Goal: Information Seeking & Learning: Learn about a topic

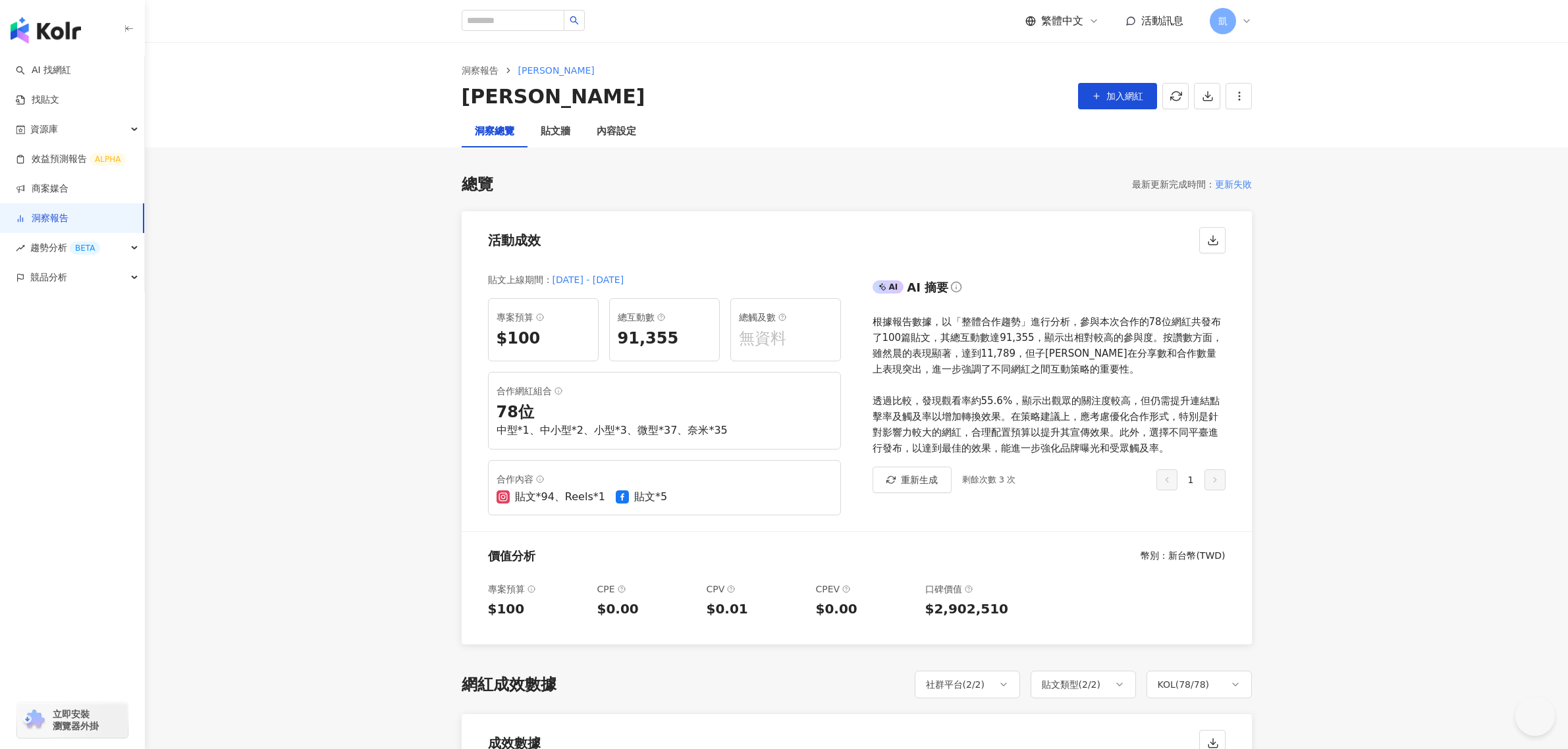
scroll to position [1156, 0]
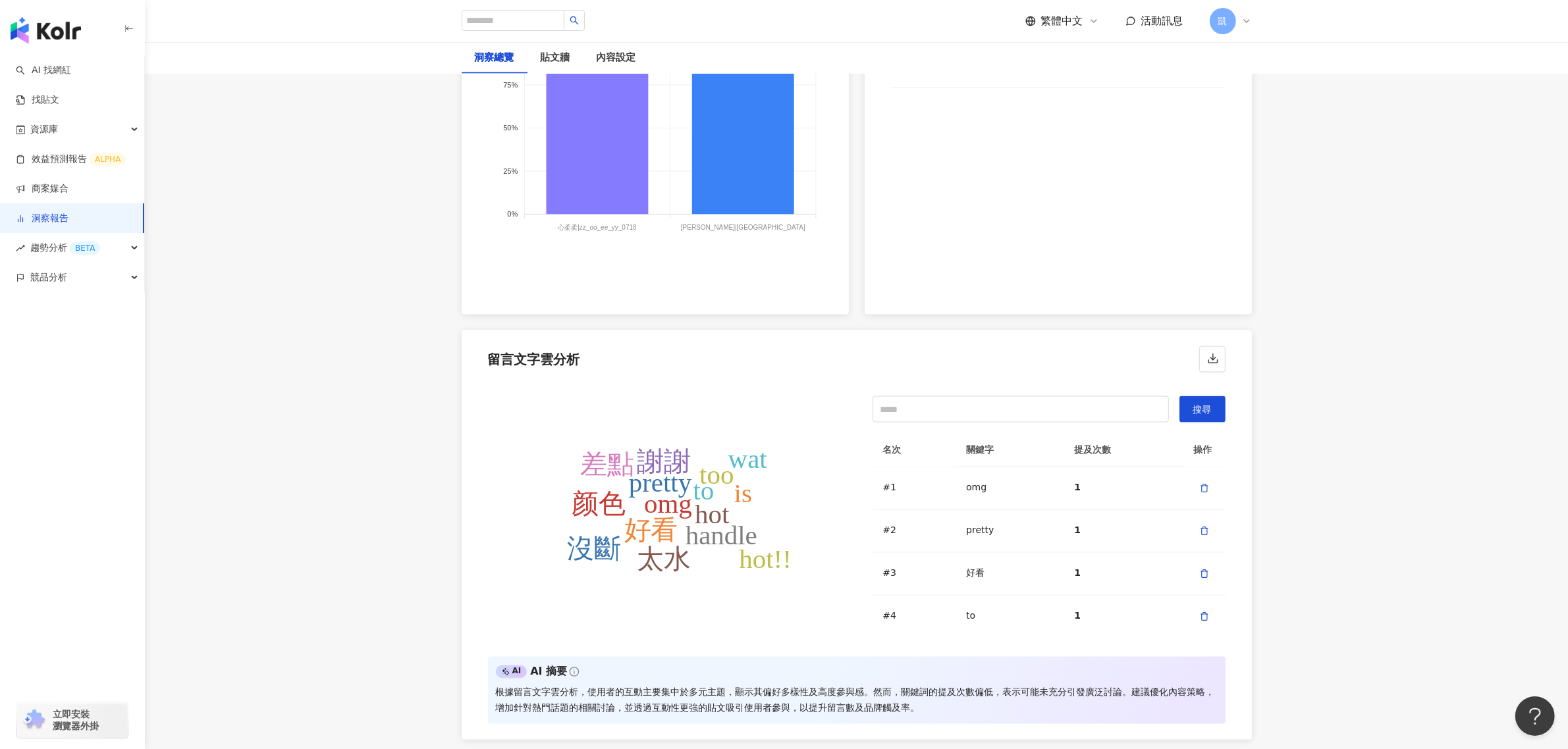
scroll to position [2386, 0]
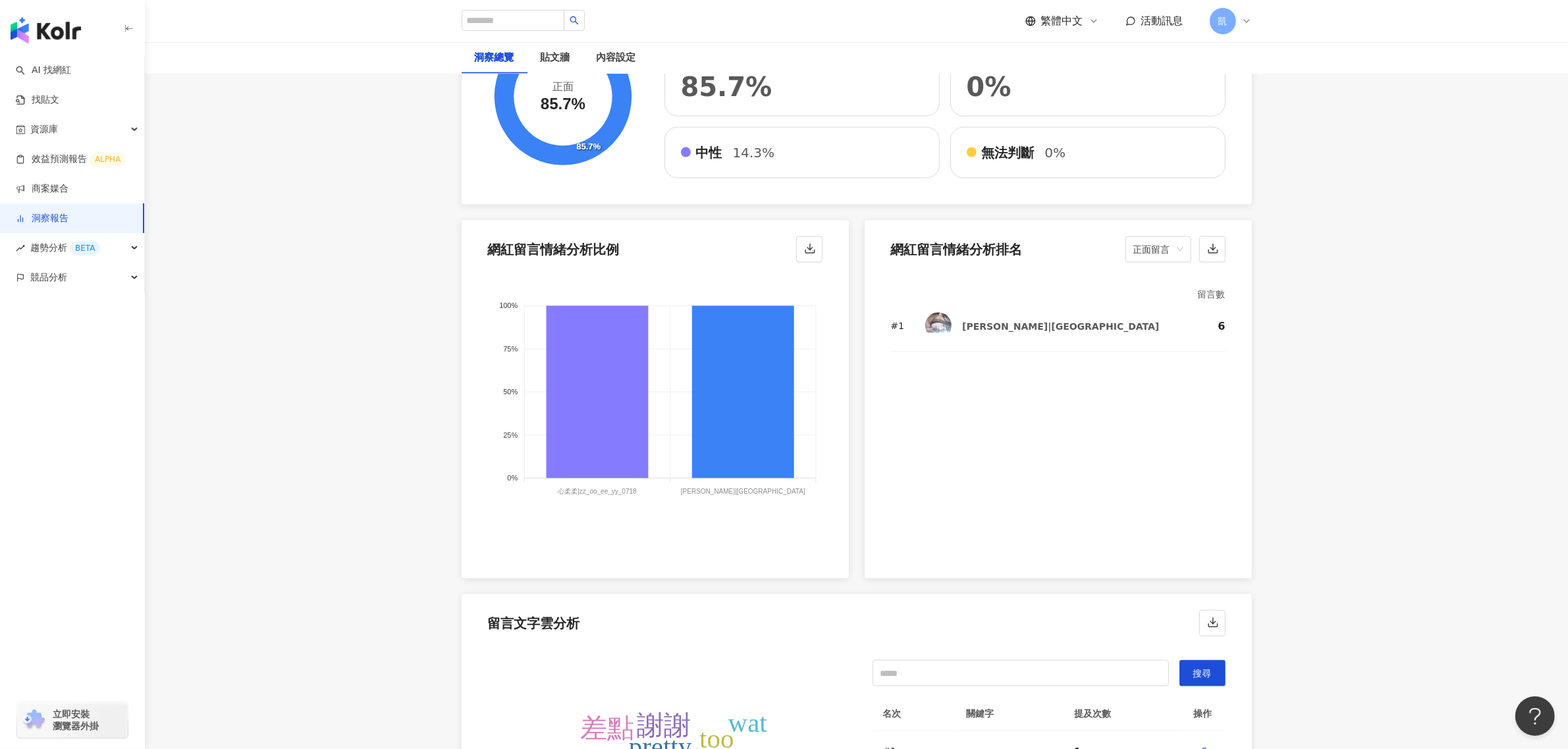
click at [963, 395] on div "# 1 楊晴|mirandayang13 6" at bounding box center [1057, 427] width 334 height 250
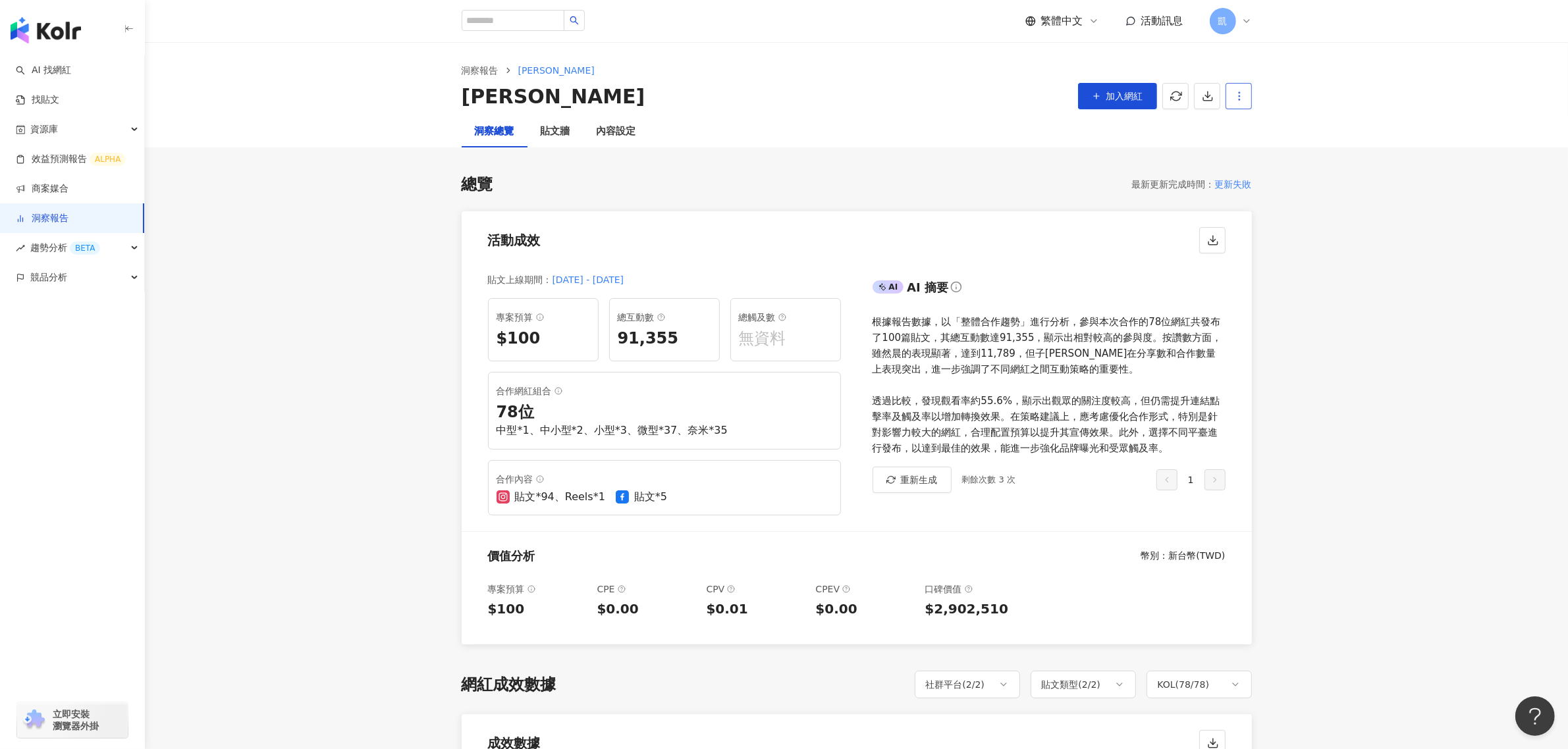
click at [1235, 102] on span "button" at bounding box center [1239, 96] width 12 height 14
click at [1324, 80] on div "洞察報告 蕾黛絲 蕾黛絲 加入網紅" at bounding box center [856, 79] width 1423 height 74
click at [1179, 90] on icon "button" at bounding box center [1176, 96] width 12 height 12
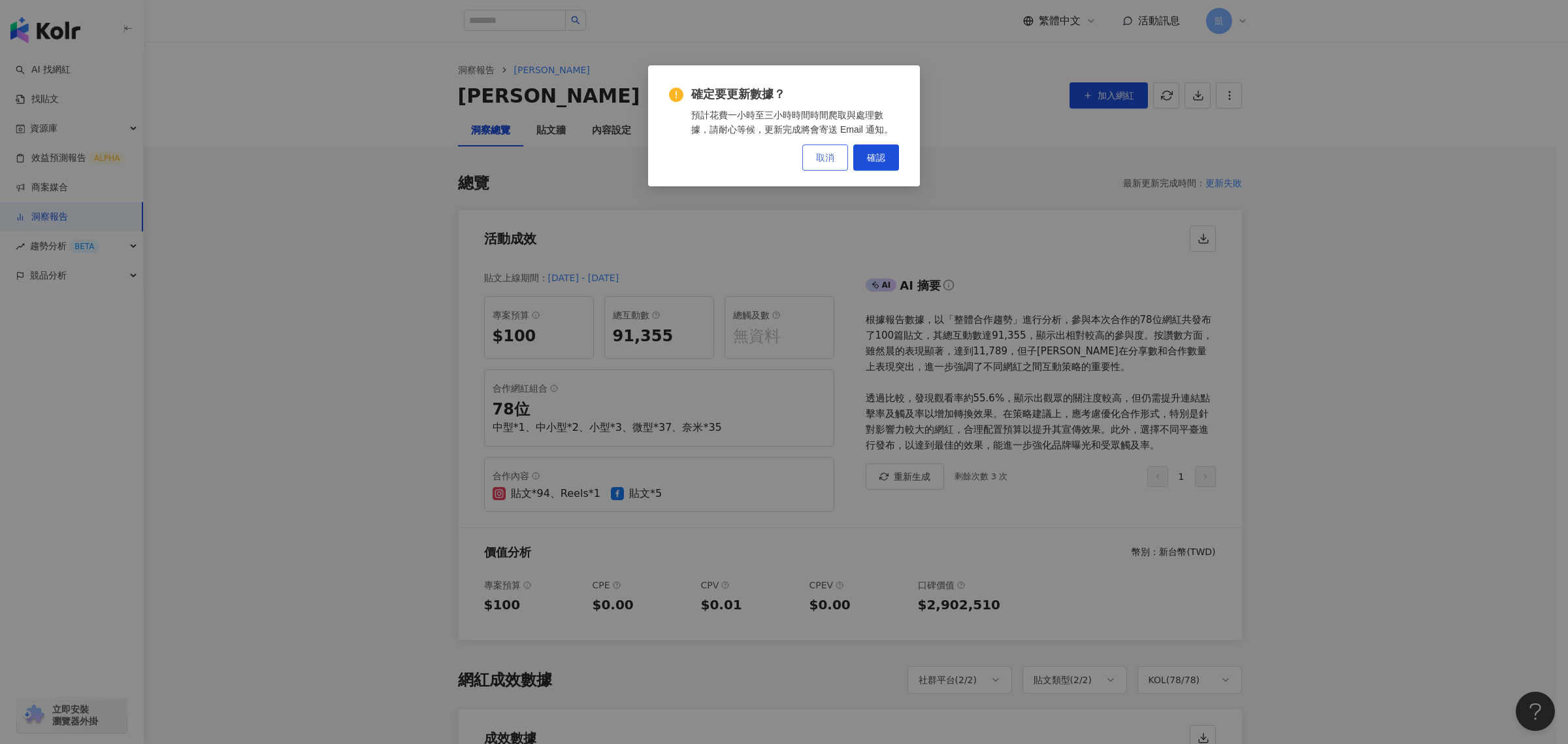
click at [817, 164] on button "取消" at bounding box center [825, 158] width 46 height 26
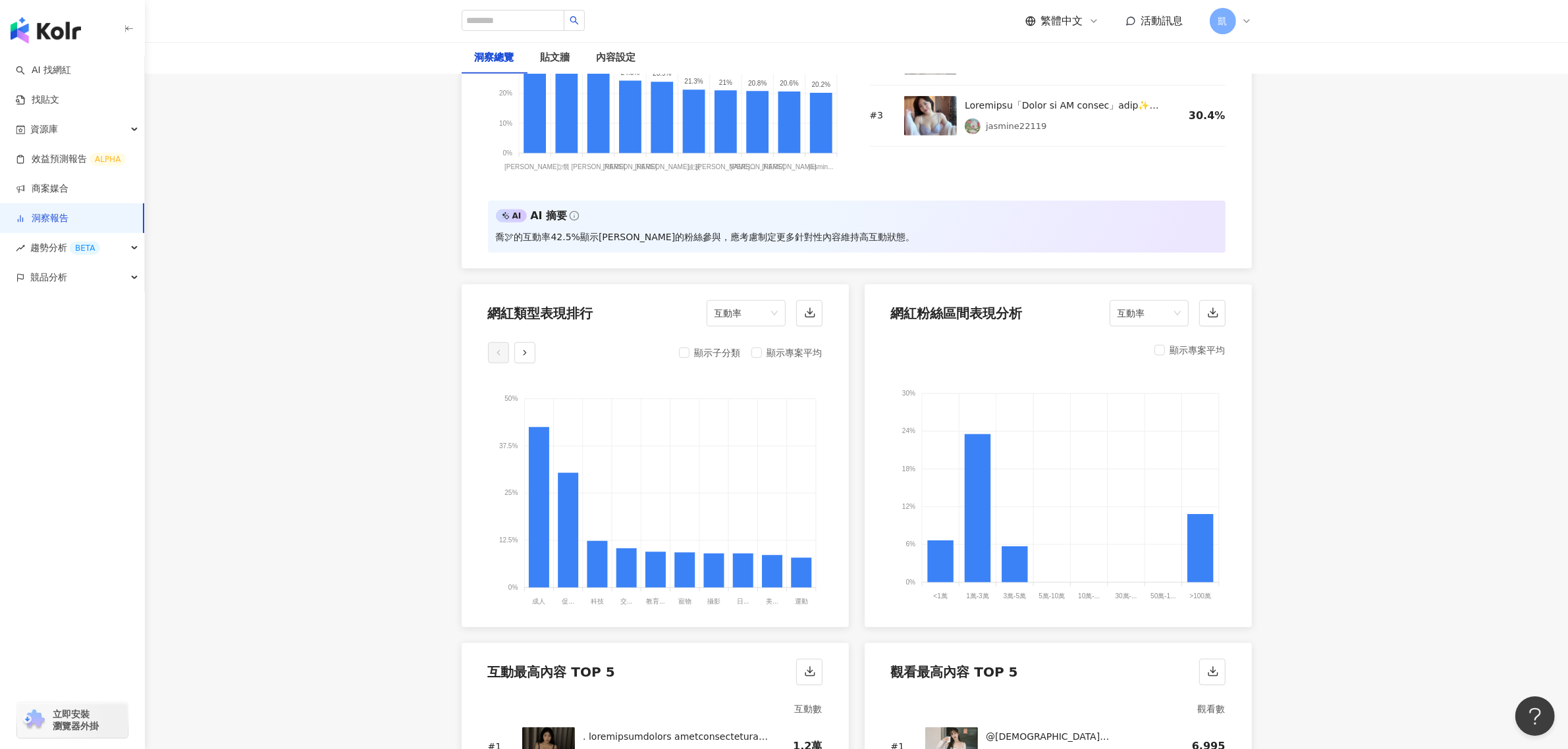
scroll to position [1234, 0]
